Goal: Contribute content: Add original content to the website for others to see

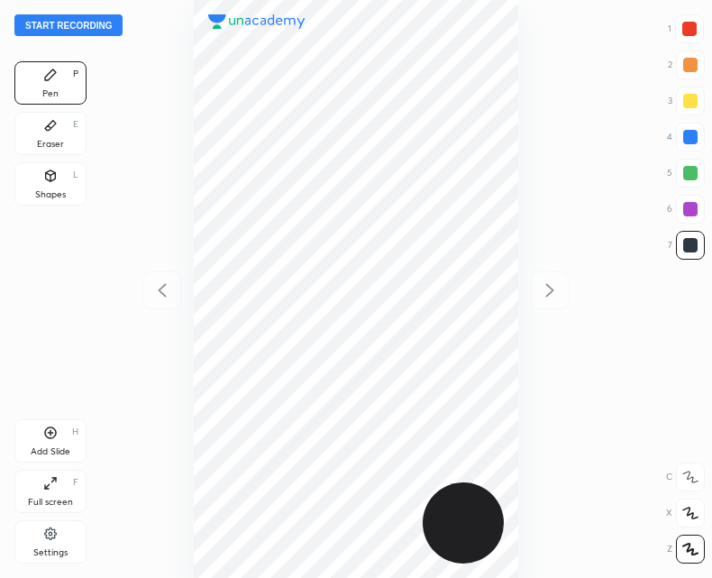
scroll to position [578, 424]
click at [95, 23] on button "Start recording" at bounding box center [68, 25] width 108 height 22
click at [50, 432] on icon at bounding box center [50, 432] width 5 height 5
click at [158, 287] on icon at bounding box center [162, 290] width 22 height 22
click at [69, 421] on div "Add Slide H" at bounding box center [50, 440] width 72 height 43
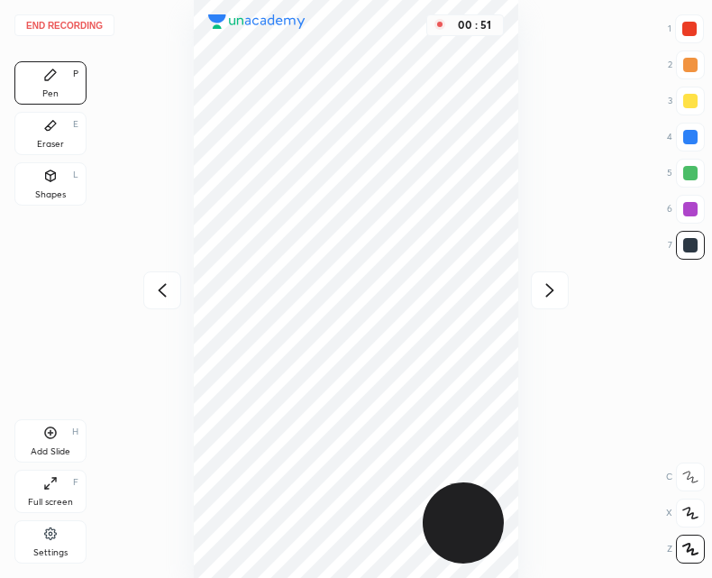
click at [151, 294] on div at bounding box center [162, 290] width 38 height 38
click at [70, 430] on div "Add Slide H" at bounding box center [50, 440] width 72 height 43
click at [537, 295] on div at bounding box center [550, 290] width 38 height 38
click at [139, 287] on div "End recording 1 2 3 4 5 6 7 R O A L C X Z Erase all C X Z Pen P Eraser E Shapes…" at bounding box center [356, 289] width 712 height 578
click at [140, 292] on div "End recording 1 2 3 4 5 6 7 R O A L C X Z Erase all C X Z Pen P Eraser E Shapes…" at bounding box center [356, 289] width 712 height 578
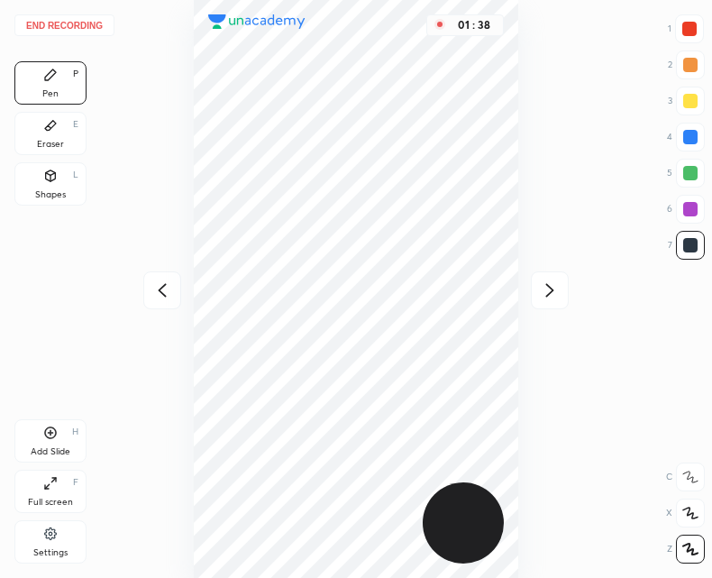
click at [164, 286] on icon at bounding box center [162, 290] width 8 height 14
click at [556, 290] on icon at bounding box center [550, 290] width 22 height 22
click at [167, 293] on icon at bounding box center [162, 290] width 22 height 22
click at [549, 291] on icon at bounding box center [550, 290] width 22 height 22
click at [155, 283] on icon at bounding box center [162, 290] width 22 height 22
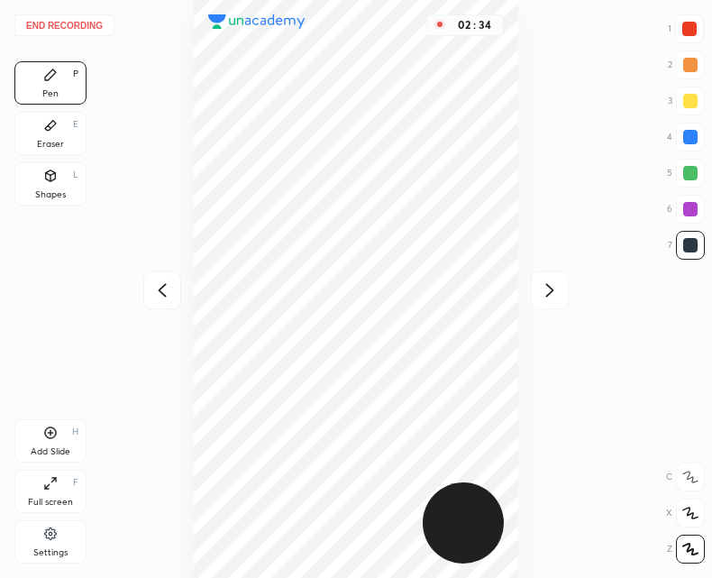
click at [575, 289] on div "End recording 1 2 3 4 5 6 7 R O A L C X Z Erase all C X Z Pen P Eraser E Shapes…" at bounding box center [356, 289] width 712 height 578
click at [557, 291] on icon at bounding box center [550, 290] width 22 height 22
click at [170, 288] on icon at bounding box center [162, 290] width 22 height 22
click at [170, 294] on icon at bounding box center [162, 290] width 22 height 22
click at [170, 294] on div "03 : 28" at bounding box center [356, 289] width 424 height 578
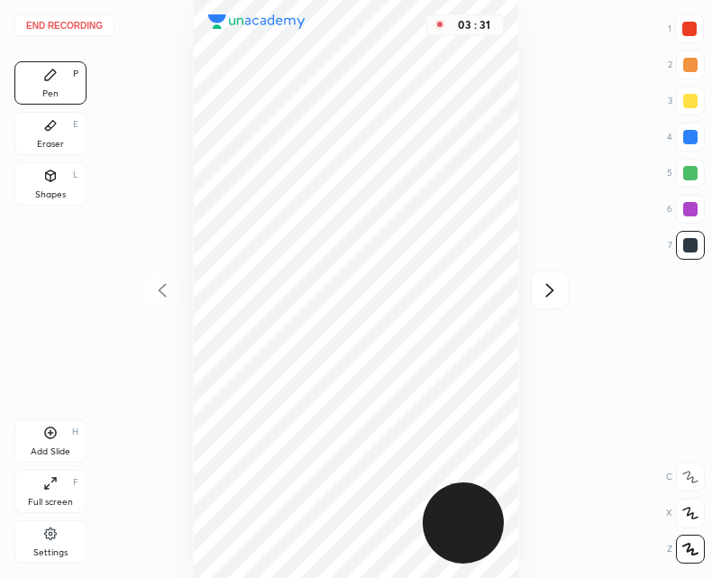
click at [537, 292] on div at bounding box center [550, 290] width 38 height 38
click at [536, 289] on div at bounding box center [550, 290] width 38 height 38
click at [178, 304] on div at bounding box center [162, 290] width 38 height 38
click at [538, 293] on div at bounding box center [550, 290] width 38 height 38
click at [67, 28] on button "End recording" at bounding box center [64, 25] width 100 height 22
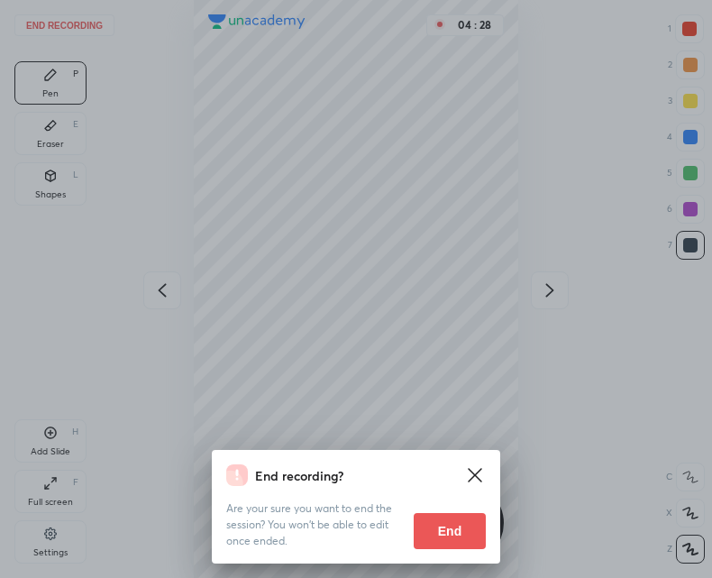
click at [468, 529] on button "End" at bounding box center [450, 531] width 72 height 36
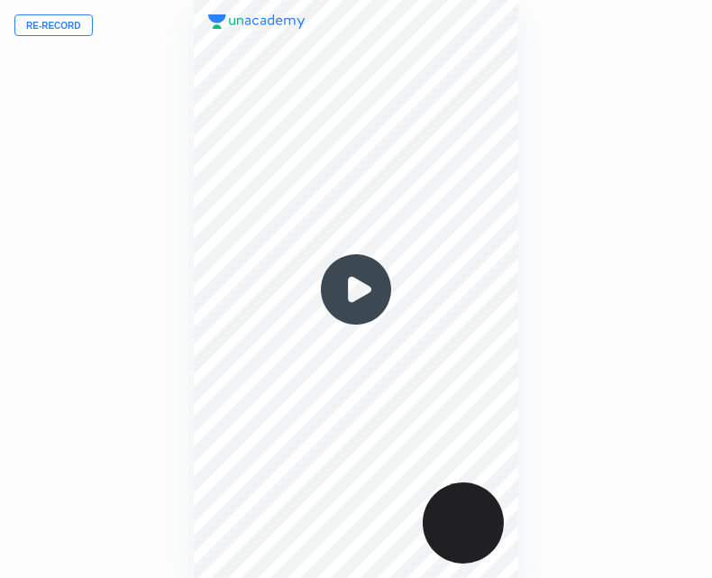
click at [64, 30] on button "Re-record" at bounding box center [53, 25] width 78 height 22
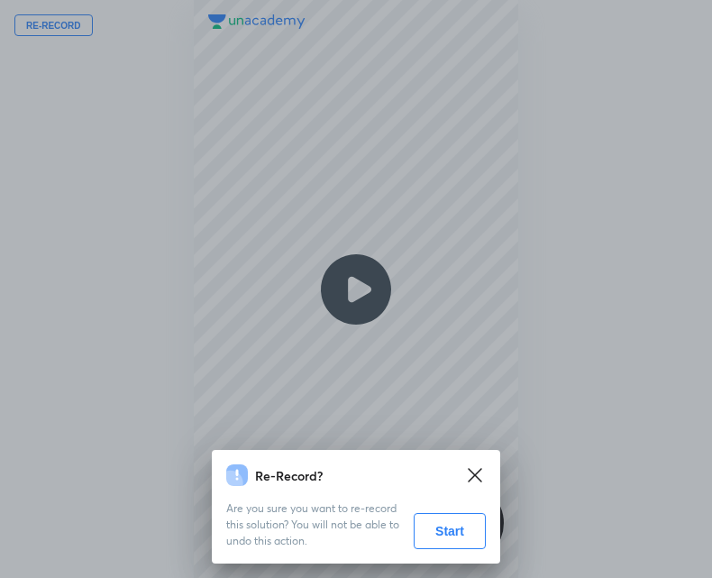
click at [446, 531] on button "Start" at bounding box center [450, 531] width 72 height 36
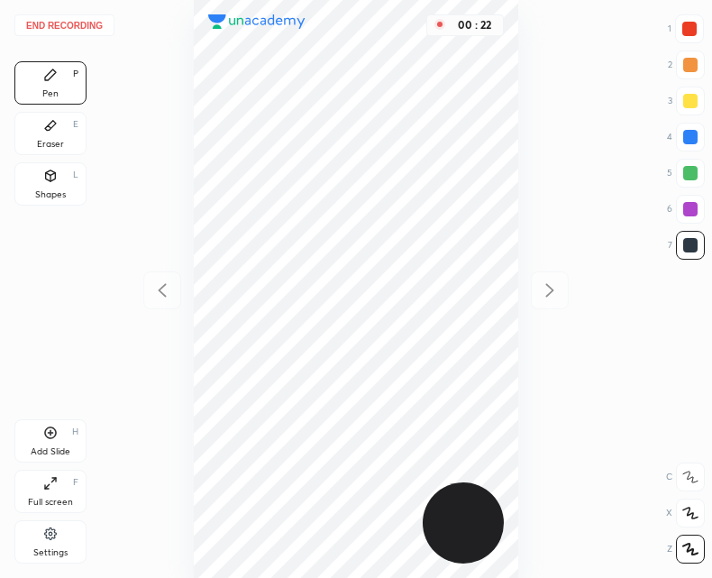
click at [43, 441] on div "Add Slide H" at bounding box center [50, 440] width 72 height 43
click at [156, 293] on icon at bounding box center [162, 290] width 22 height 22
click at [36, 436] on div "Add Slide H" at bounding box center [50, 440] width 72 height 43
click at [166, 287] on icon at bounding box center [162, 290] width 22 height 22
click at [37, 447] on div "Add Slide" at bounding box center [51, 451] width 40 height 9
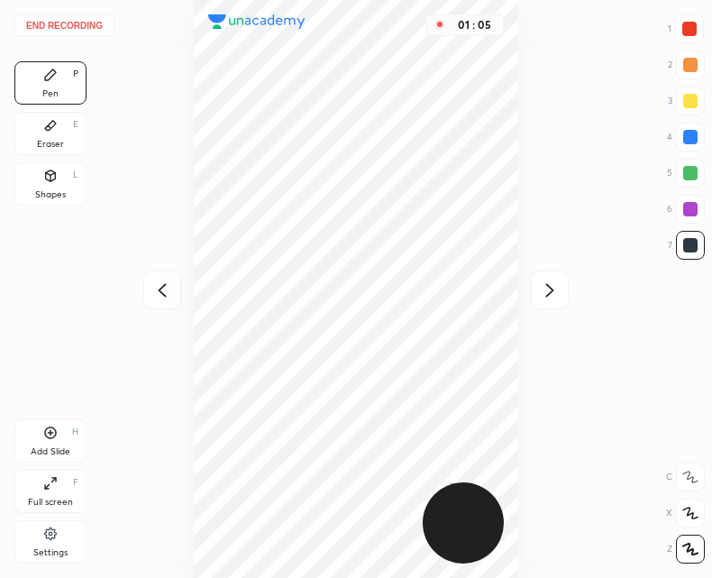
click at [540, 295] on icon at bounding box center [550, 290] width 22 height 22
click at [54, 434] on icon at bounding box center [50, 432] width 14 height 14
click at [84, 442] on div "Add Slide H" at bounding box center [50, 440] width 72 height 43
click at [79, 28] on button "End recording" at bounding box center [64, 25] width 100 height 22
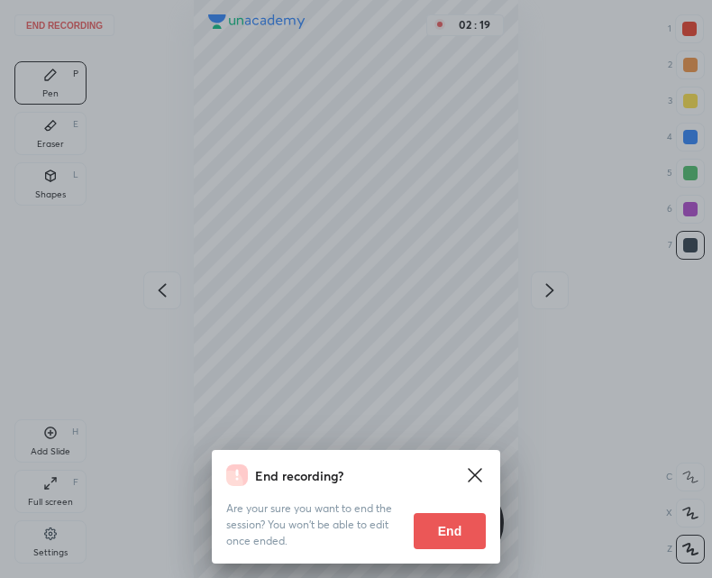
click at [433, 532] on button "End" at bounding box center [450, 531] width 72 height 36
